Goal: Task Accomplishment & Management: Use online tool/utility

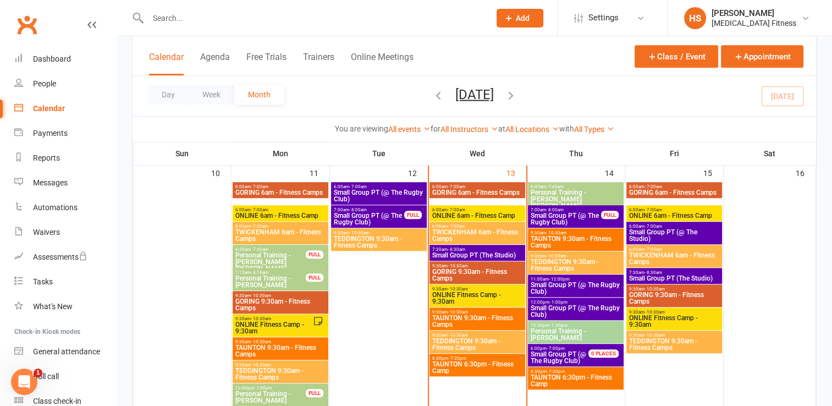
scroll to position [718, 0]
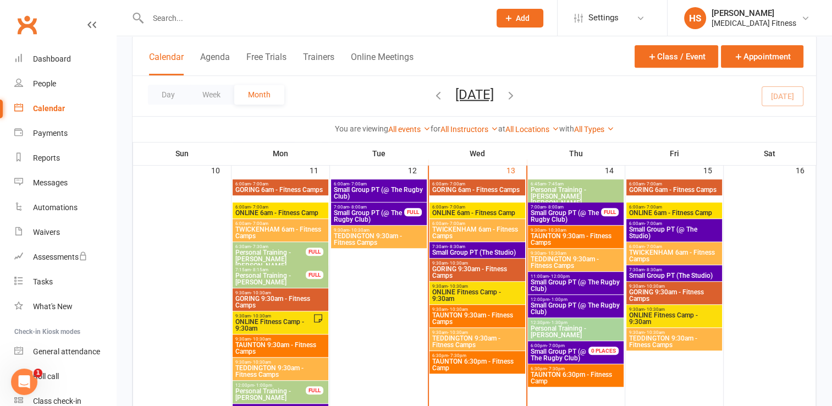
click at [466, 313] on span "TAUNTON 9:30am - Fitness Camps" at bounding box center [477, 318] width 91 height 13
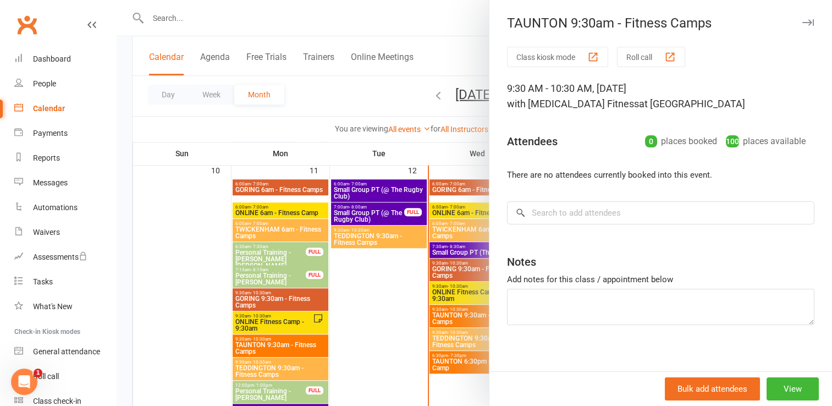
click at [545, 60] on button "Class kiosk mode" at bounding box center [557, 57] width 101 height 20
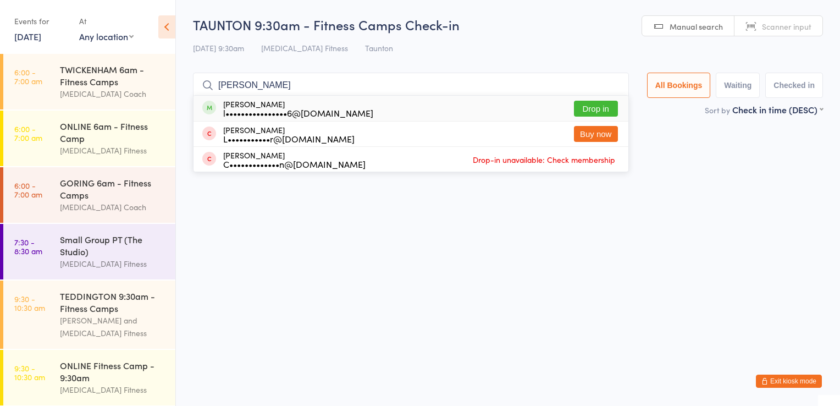
type input "lind"
click at [586, 109] on button "Drop in" at bounding box center [596, 109] width 44 height 16
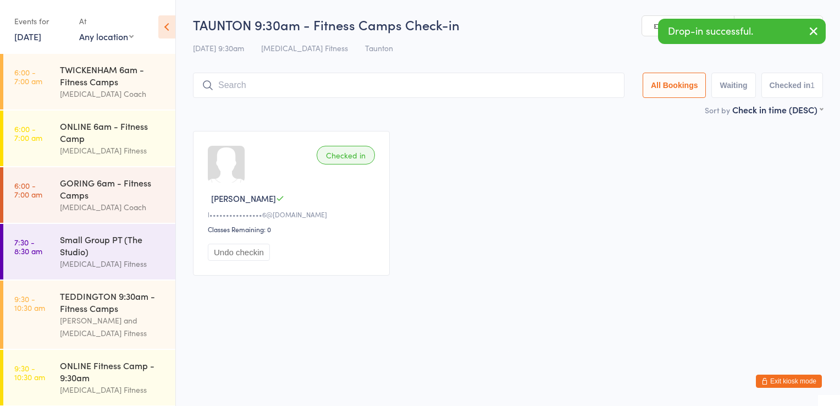
click at [777, 383] on button "Exit kiosk mode" at bounding box center [789, 380] width 66 height 13
